Goal: Book appointment/travel/reservation

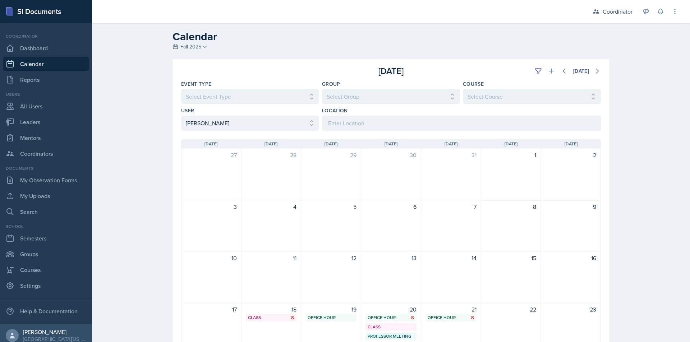
select select "2c96bd30-d78e-4fed-960a-654ec0017981"
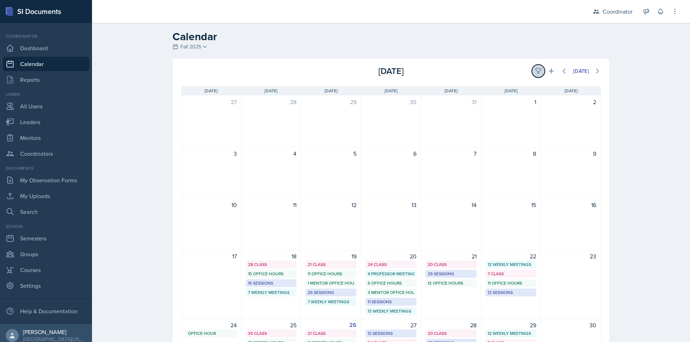
click at [534, 75] on button at bounding box center [538, 71] width 13 height 13
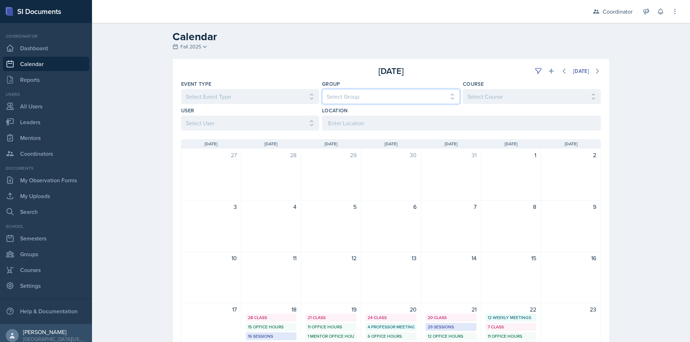
click at [409, 98] on select "Select Group All Bella's Groups Cody's Group Kenneth's Group Learning Assistant…" at bounding box center [391, 96] width 138 height 15
select select "19480abb-f0f7-4b68-be51-76a08af57529"
click at [322, 89] on select "Select Group All Bella's Groups Cody's Group Kenneth's Group Learning Assistant…" at bounding box center [391, 96] width 138 height 15
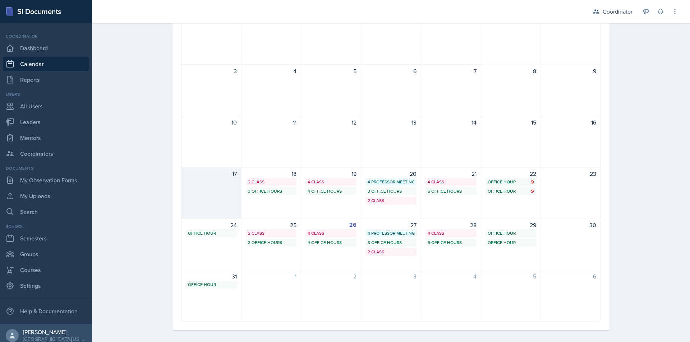
scroll to position [141, 0]
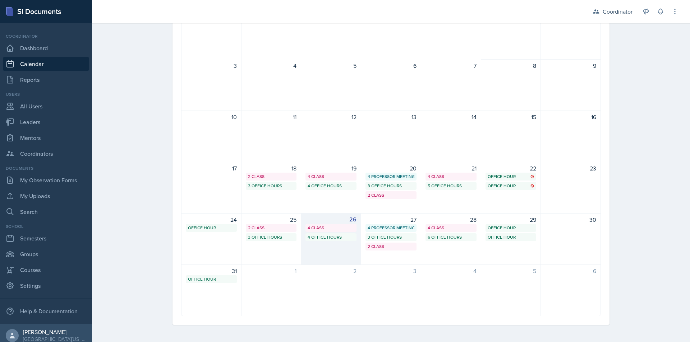
click at [319, 238] on div "4 Office Hours" at bounding box center [331, 237] width 47 height 6
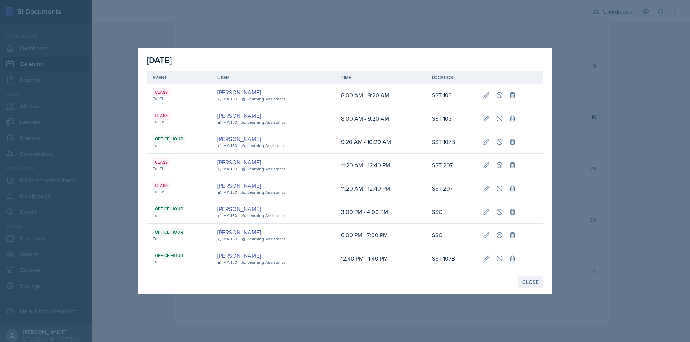
click at [534, 283] on div "Close" at bounding box center [530, 283] width 17 height 6
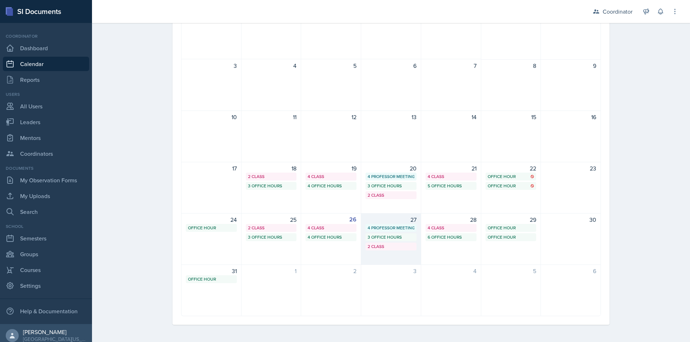
click at [391, 250] on div "2 Class" at bounding box center [390, 247] width 51 height 8
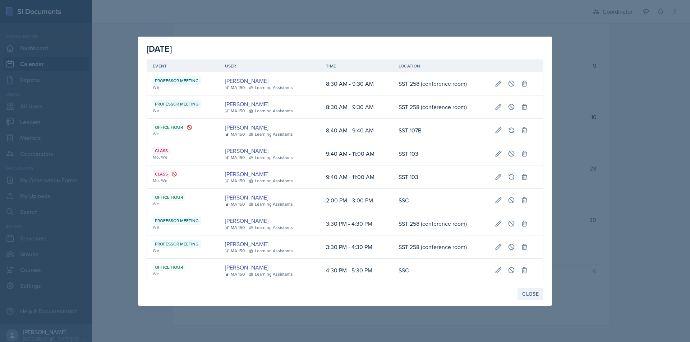
click at [533, 292] on div "Close" at bounding box center [530, 294] width 17 height 6
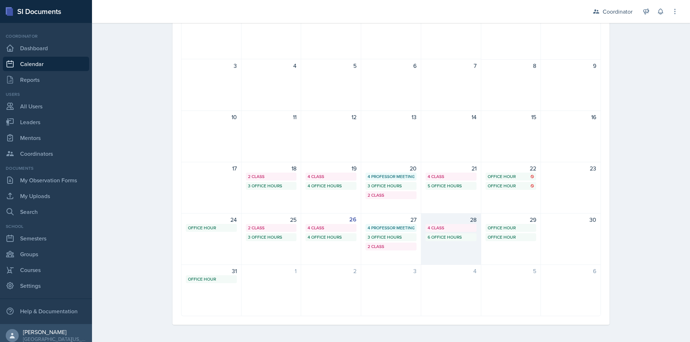
click at [450, 243] on div "28 4 Class 6 Office Hours" at bounding box center [451, 239] width 60 height 52
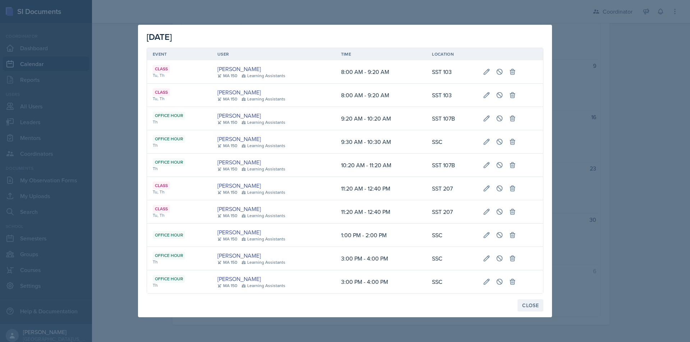
click at [530, 303] on div "Close" at bounding box center [530, 306] width 17 height 6
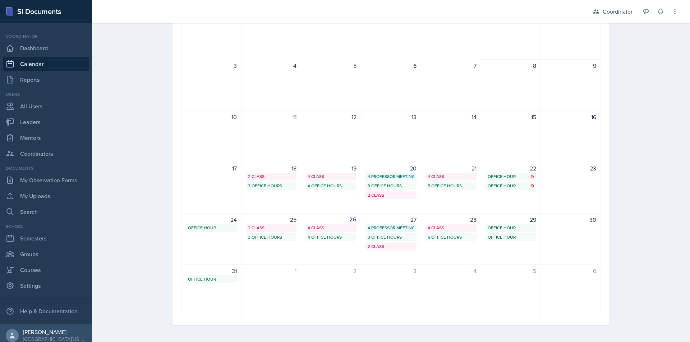
click at [138, 143] on div "Calendar Fall 2025 Fall 2025 Spring 2025 Fall 2024 Spring 2024 Fall 2023 Spring…" at bounding box center [391, 112] width 598 height 461
click at [328, 181] on div "19 4 Class 4 Office Hours" at bounding box center [331, 188] width 60 height 52
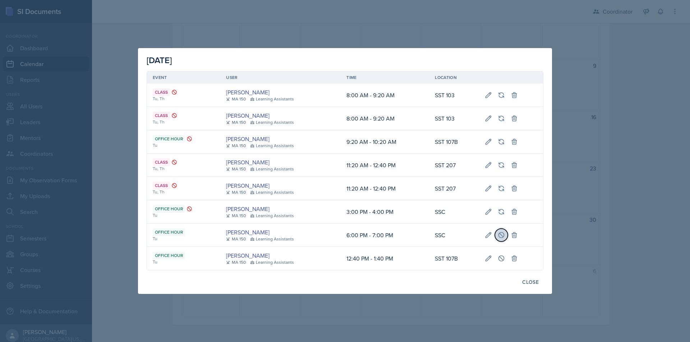
click at [499, 235] on icon at bounding box center [501, 235] width 7 height 7
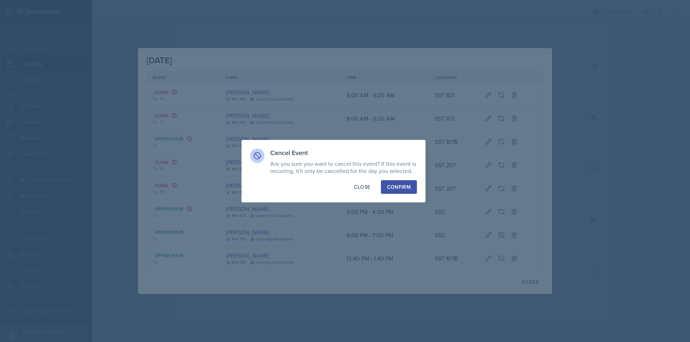
click at [399, 184] on div "Confirm" at bounding box center [399, 187] width 24 height 7
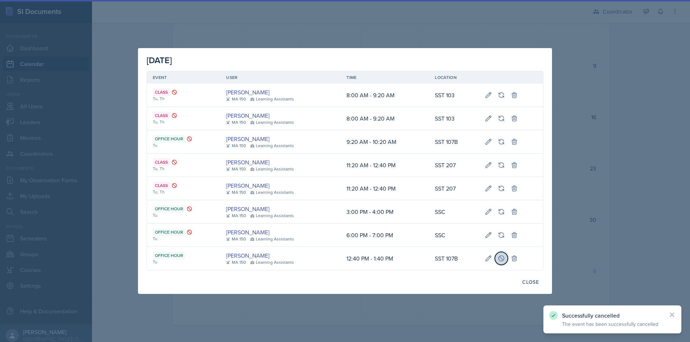
click at [498, 259] on icon at bounding box center [500, 258] width 5 height 5
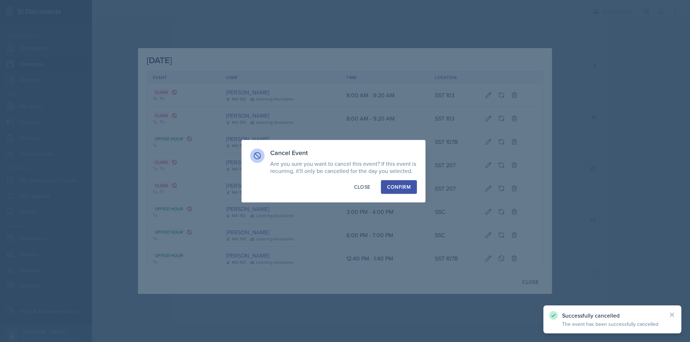
click at [389, 187] on div "Confirm" at bounding box center [399, 187] width 24 height 7
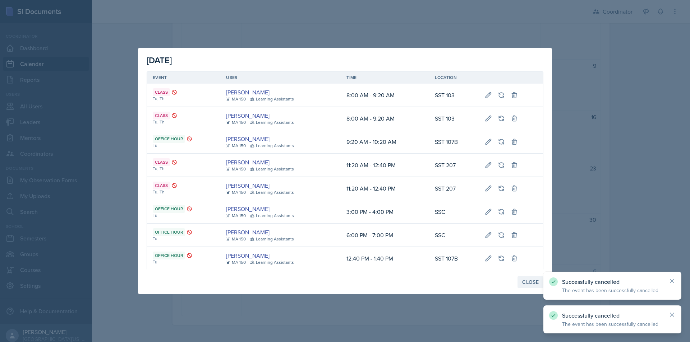
click at [528, 280] on div "Close" at bounding box center [530, 283] width 17 height 6
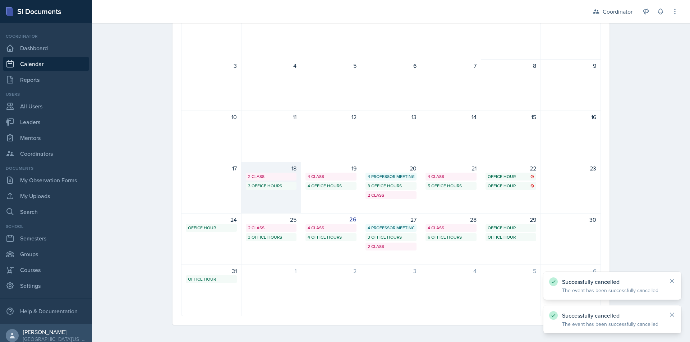
click at [273, 187] on div "3 Office Hours" at bounding box center [271, 186] width 47 height 6
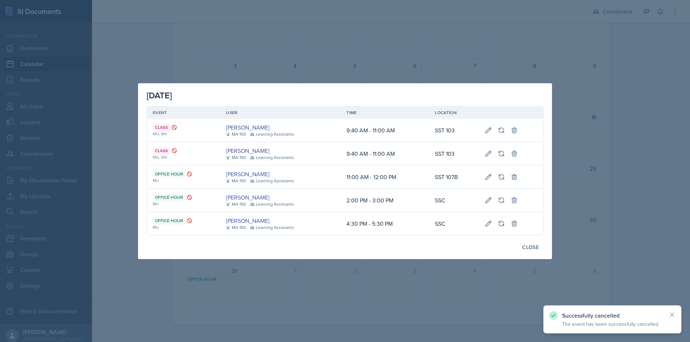
click at [515, 245] on div "Close" at bounding box center [345, 247] width 397 height 12
click at [527, 248] on div "Close" at bounding box center [530, 248] width 17 height 6
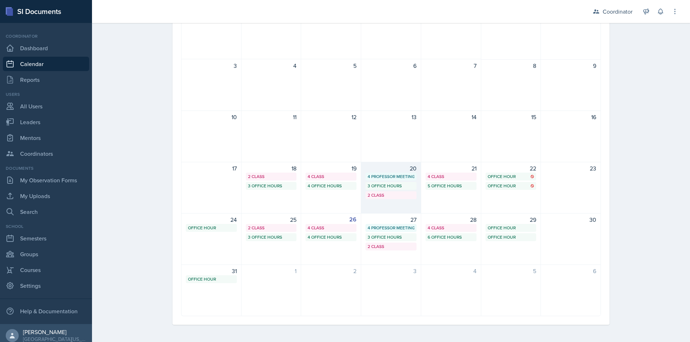
click at [370, 186] on div "3 Office Hours" at bounding box center [391, 186] width 47 height 6
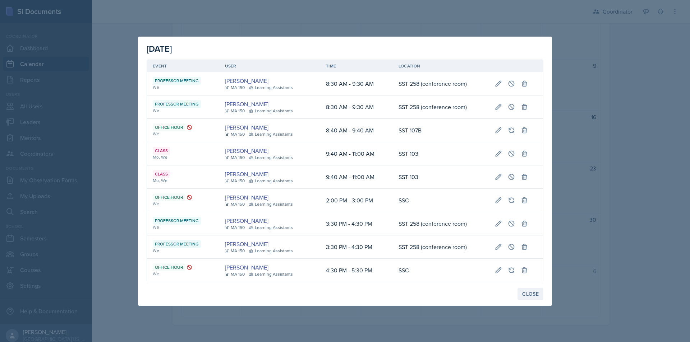
click at [541, 297] on button "Close" at bounding box center [530, 294] width 26 height 12
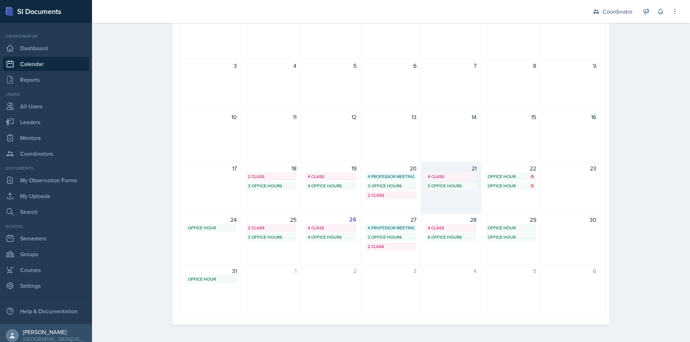
click at [463, 203] on div "21 4 Class 5 Office Hours" at bounding box center [451, 188] width 60 height 52
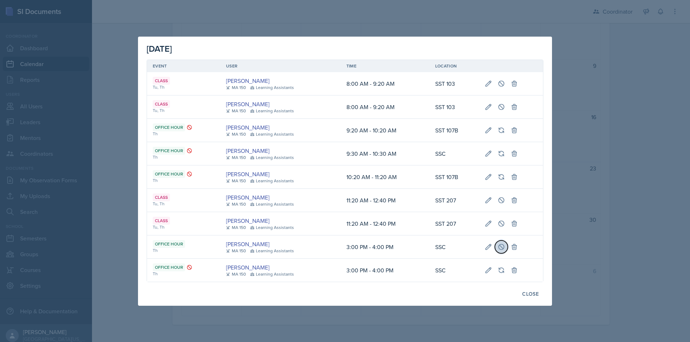
click at [502, 248] on icon at bounding box center [500, 246] width 5 height 5
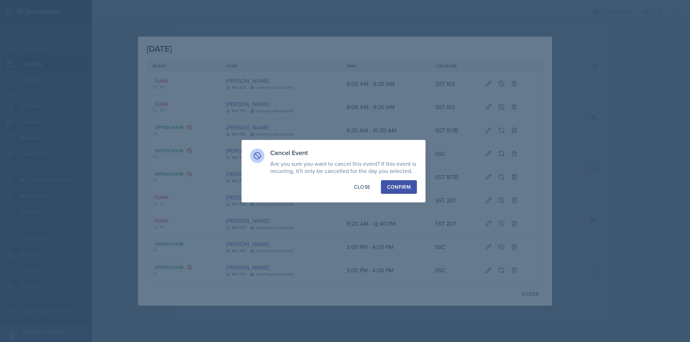
click at [412, 189] on button "Confirm" at bounding box center [399, 187] width 36 height 14
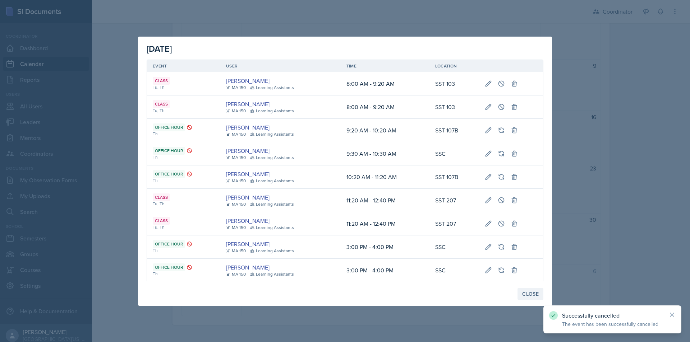
click at [526, 293] on div "Close" at bounding box center [530, 294] width 17 height 6
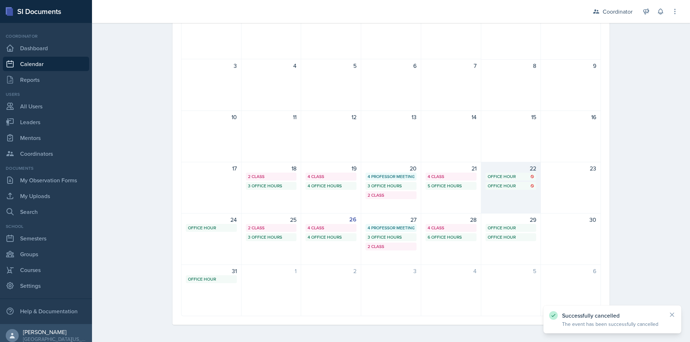
click at [514, 201] on div "22 Office Hour SSC 2:00 PM - 3:00 PM Office Hour SSC 2:00 PM - 3:00 PM" at bounding box center [511, 188] width 60 height 52
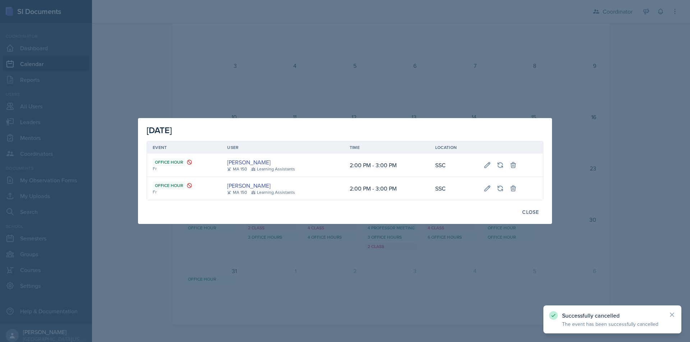
click at [501, 238] on div at bounding box center [345, 171] width 690 height 342
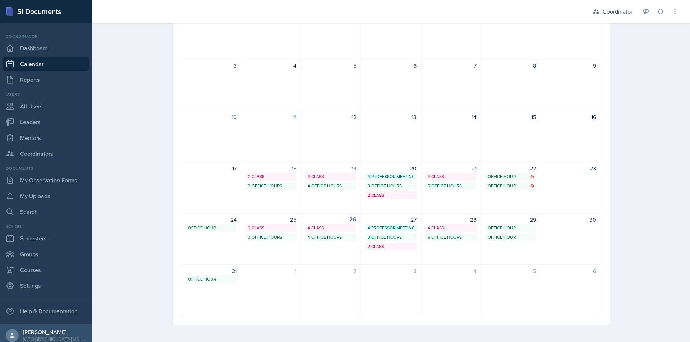
click at [123, 151] on div "Calendar Fall 2025 Fall 2025 Spring 2025 Fall 2024 Spring 2024 Fall 2023 Spring…" at bounding box center [391, 112] width 598 height 461
click at [204, 227] on div "Office Hour" at bounding box center [211, 228] width 47 height 6
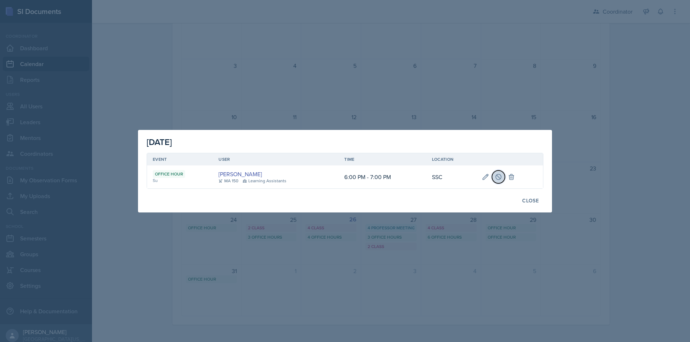
click at [496, 174] on icon at bounding box center [498, 177] width 7 height 7
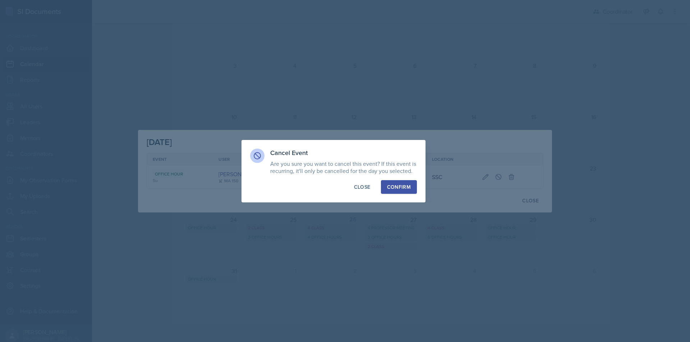
click at [405, 192] on button "Confirm" at bounding box center [399, 187] width 36 height 14
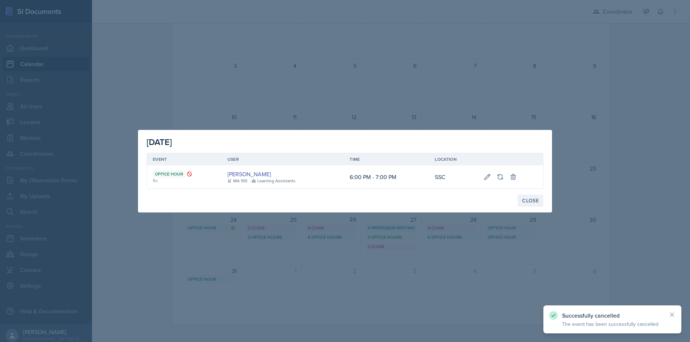
click at [523, 199] on div "Close" at bounding box center [530, 201] width 17 height 6
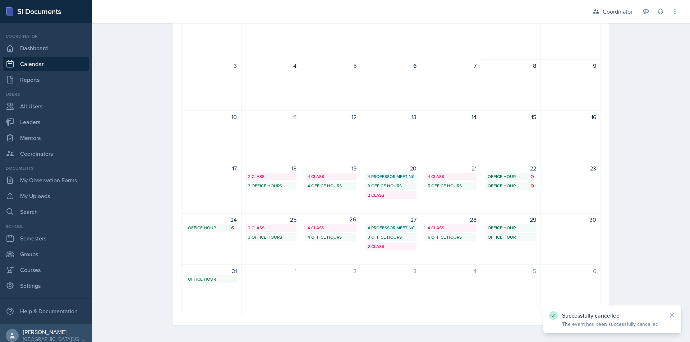
click at [165, 212] on div "August 2025 Today Event Type Select Event Type All Admin Office Hour Admin Offi…" at bounding box center [391, 130] width 460 height 425
click at [128, 210] on div "Calendar Fall 2025 Fall 2025 Spring 2025 Fall 2024 Spring 2024 Fall 2023 Spring…" at bounding box center [391, 112] width 598 height 461
